Goal: Obtain resource: Obtain resource

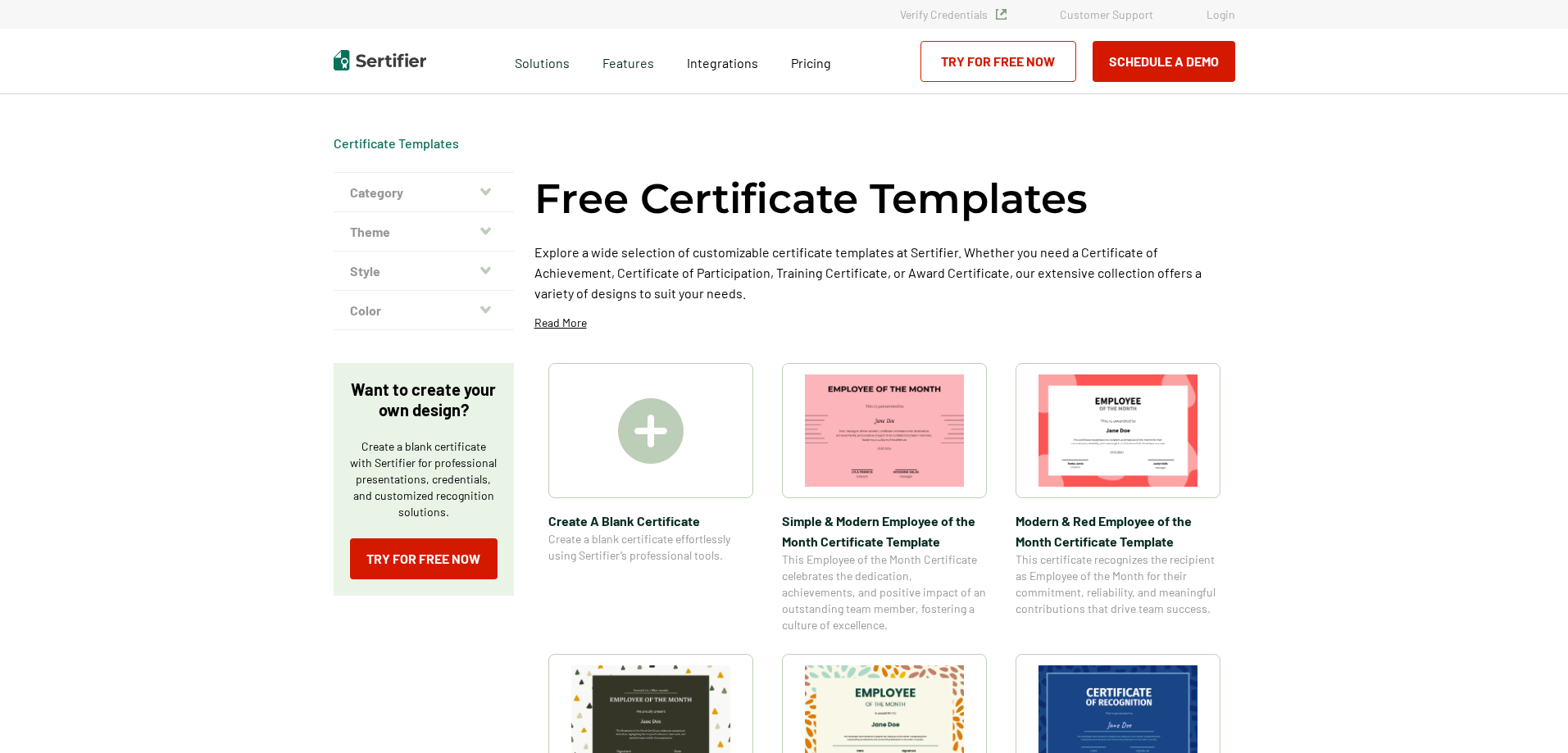
click at [870, 431] on img at bounding box center [885, 431] width 159 height 112
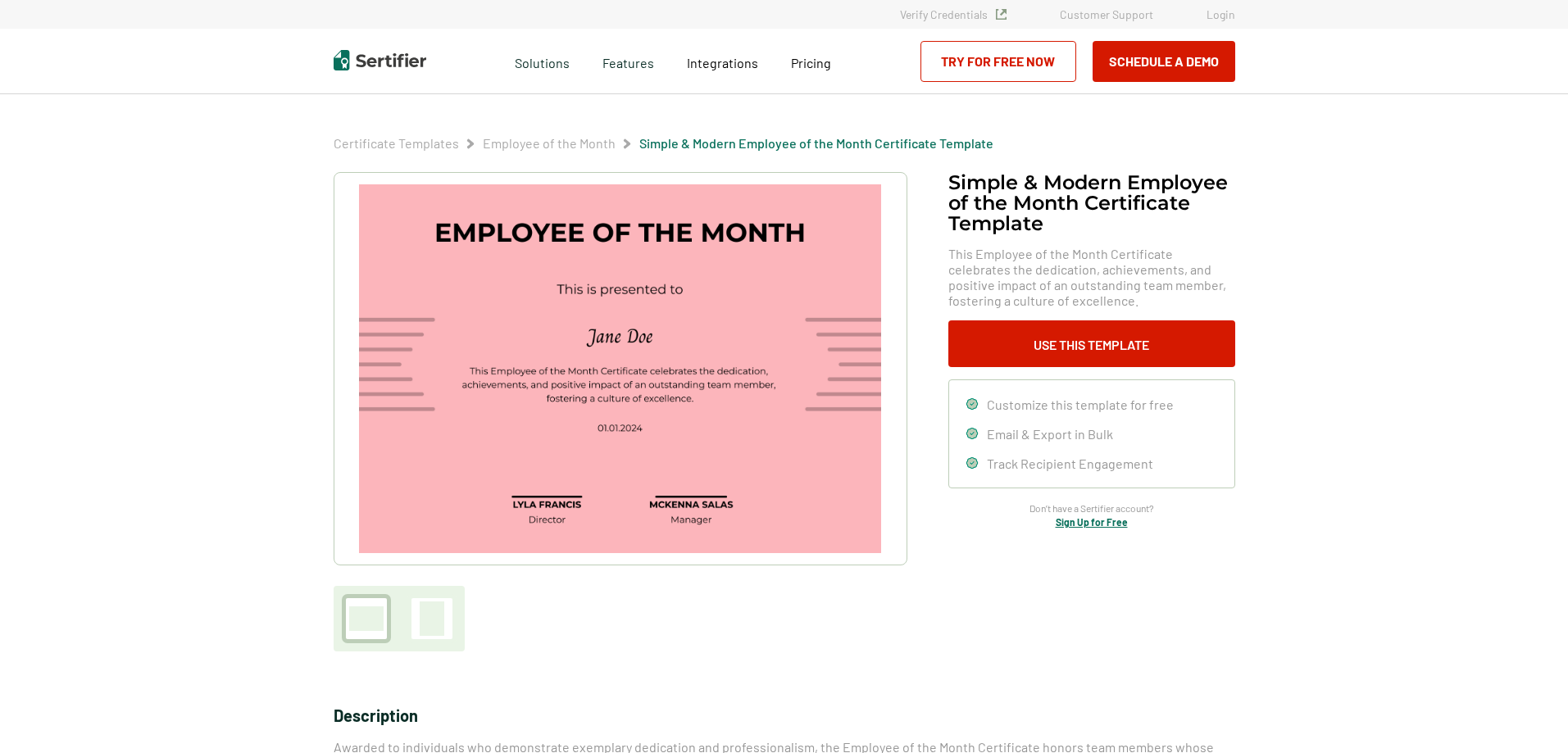
click at [593, 236] on img at bounding box center [619, 368] width 522 height 369
click at [606, 337] on img at bounding box center [619, 368] width 522 height 369
